Goal: Check status: Check status

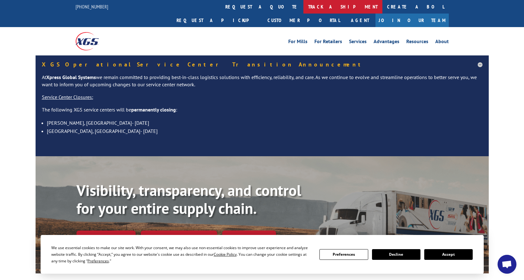
click at [303, 8] on link "track a shipment" at bounding box center [342, 7] width 79 height 14
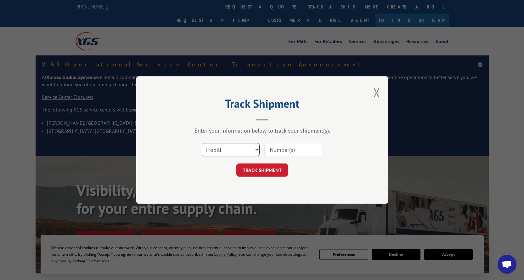
click at [257, 149] on select "Select category... Probill BOL PO" at bounding box center [231, 149] width 58 height 13
select select "bol"
click at [202, 143] on select "Select category... Probill BOL PO" at bounding box center [231, 149] width 58 height 13
click at [278, 150] on input at bounding box center [293, 149] width 58 height 13
type input "3367516"
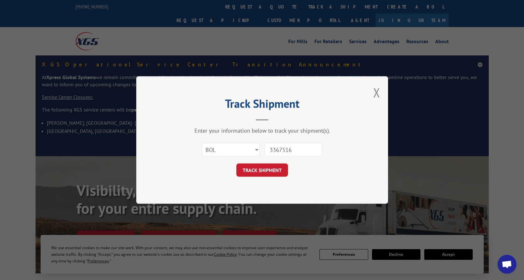
click button "TRACK SHIPMENT" at bounding box center [262, 169] width 52 height 13
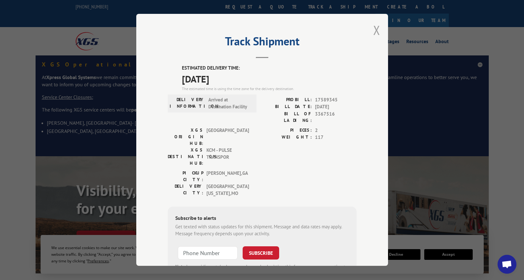
click at [374, 28] on button "Close modal" at bounding box center [376, 30] width 7 height 17
